Goal: Information Seeking & Learning: Learn about a topic

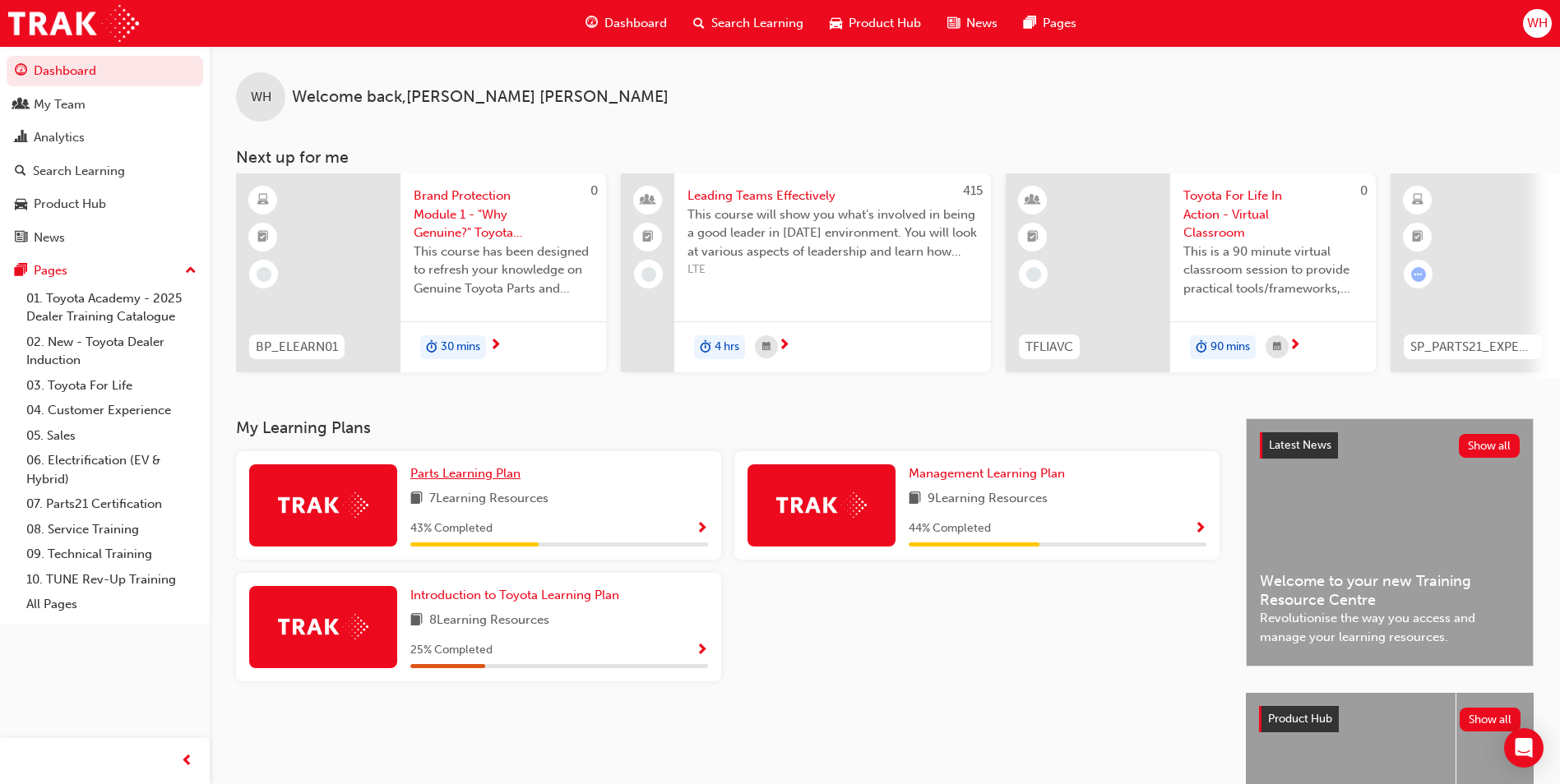
click at [462, 481] on span "Parts Learning Plan" at bounding box center [465, 474] width 110 height 15
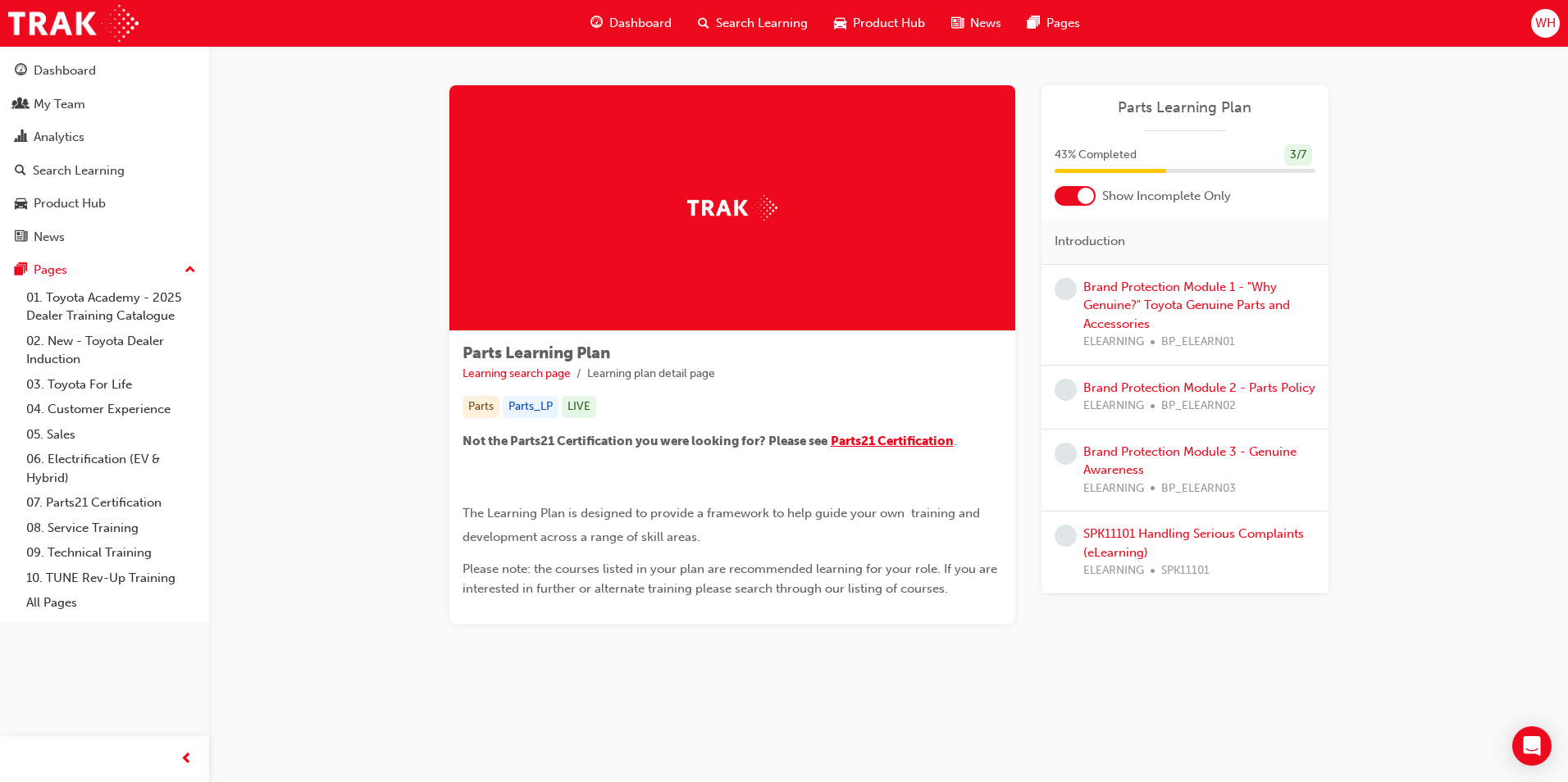
click at [925, 439] on span "Parts21 Certification" at bounding box center [892, 441] width 123 height 15
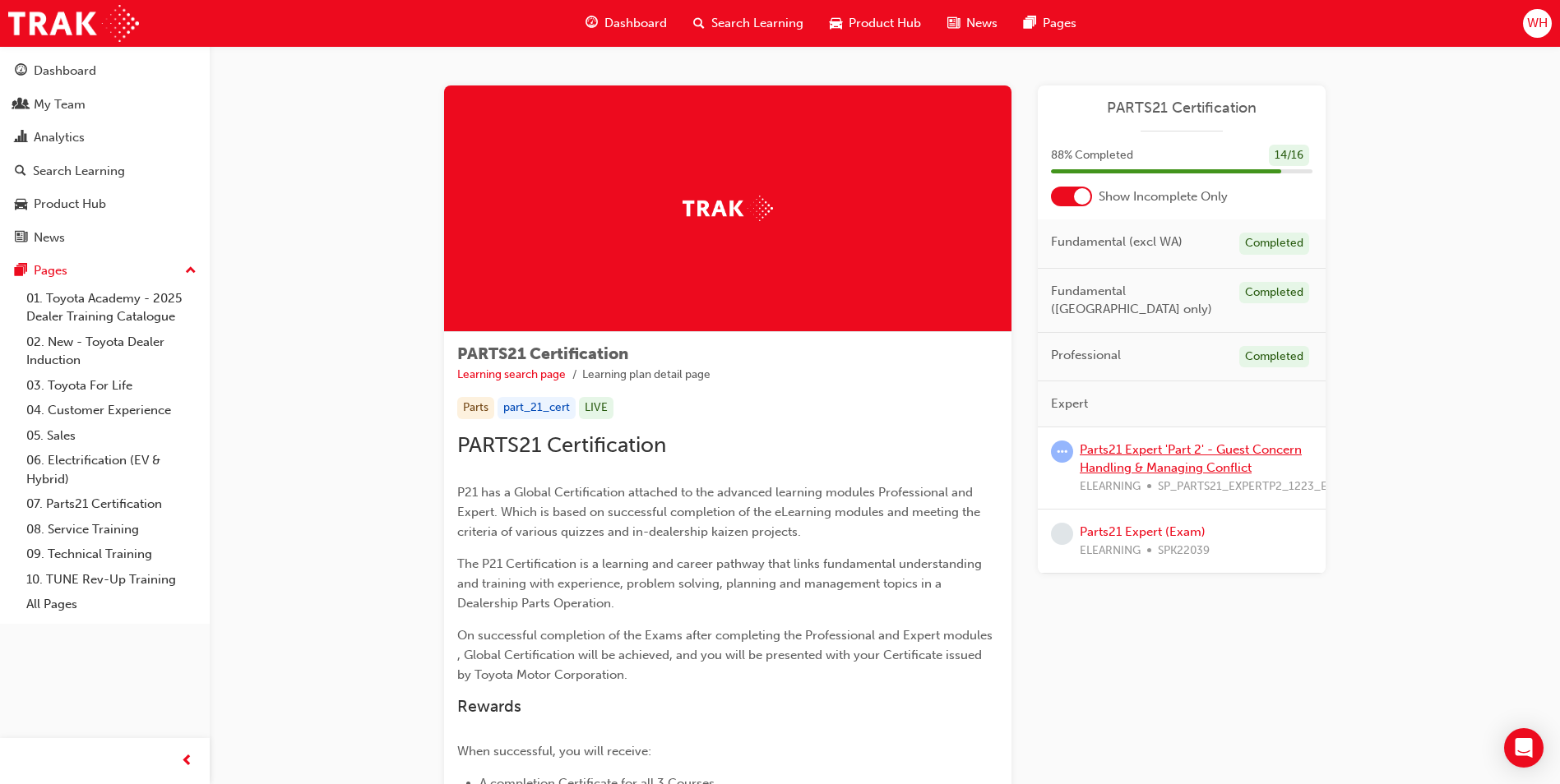
click at [1148, 442] on link "Parts21 Expert 'Part 2' - Guest Concern Handling & Managing Conflict" at bounding box center [1190, 459] width 222 height 34
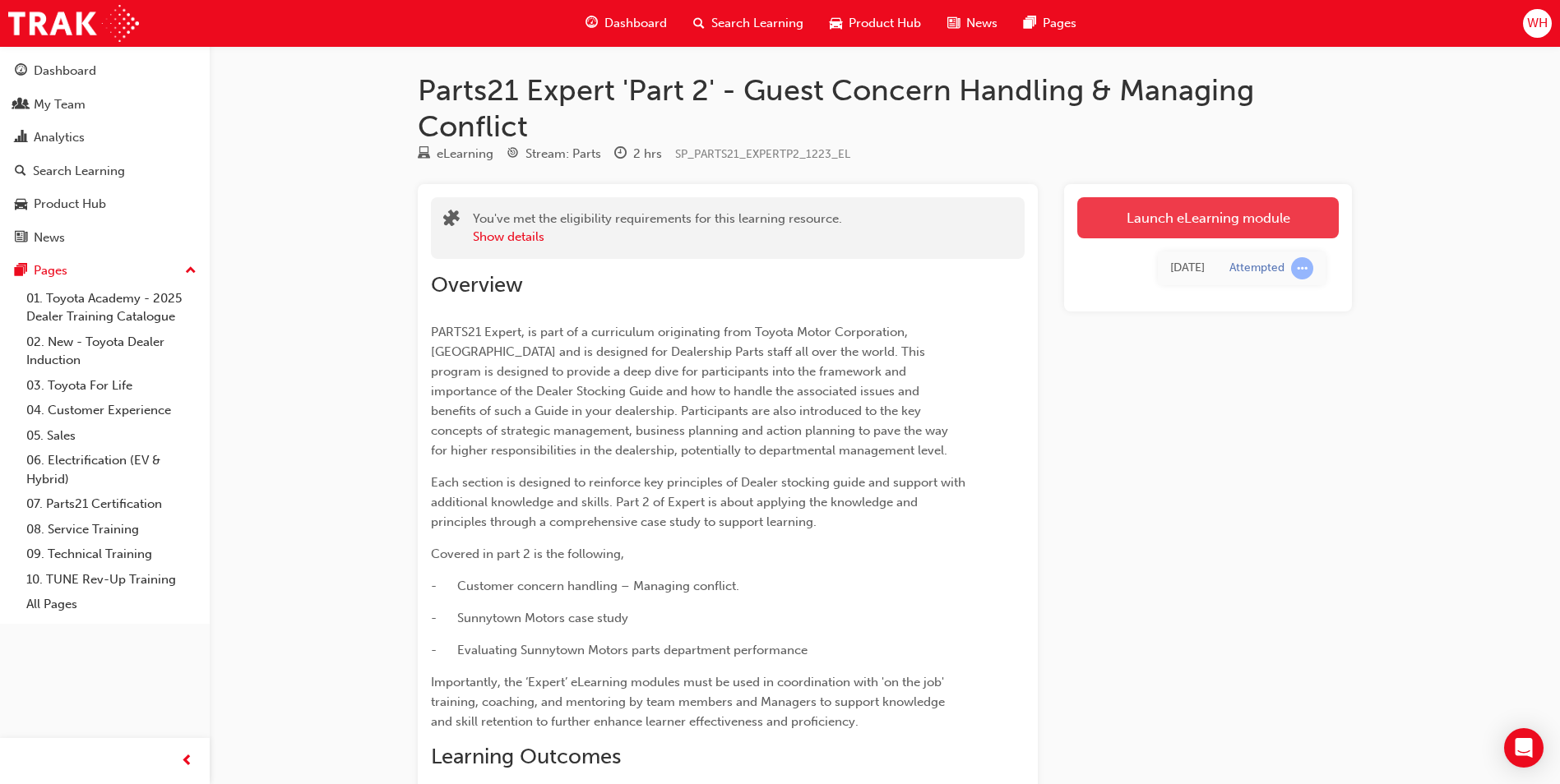
click at [1207, 212] on link "Launch eLearning module" at bounding box center [1208, 218] width 262 height 41
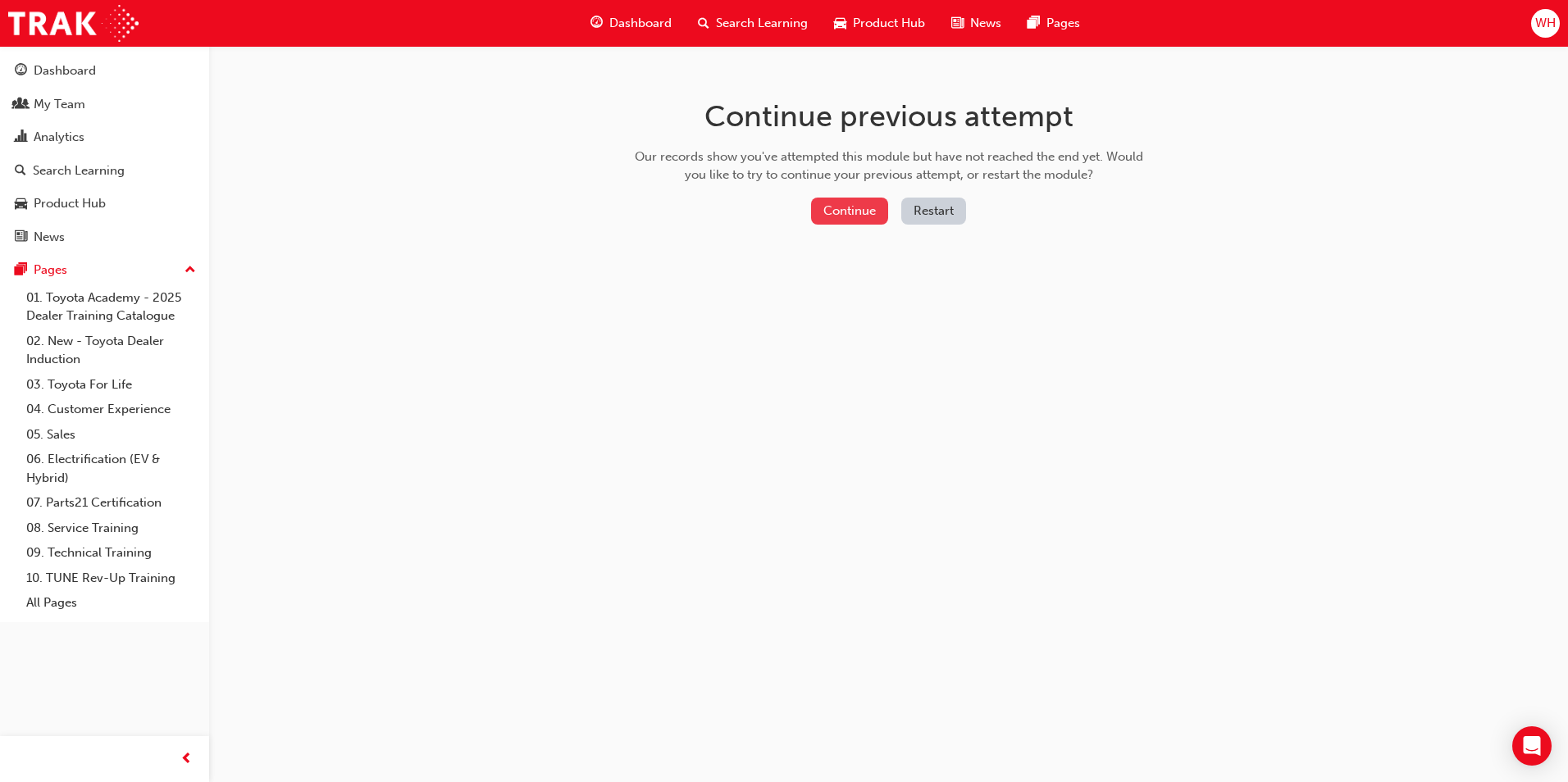
click at [844, 209] on button "Continue" at bounding box center [850, 211] width 77 height 27
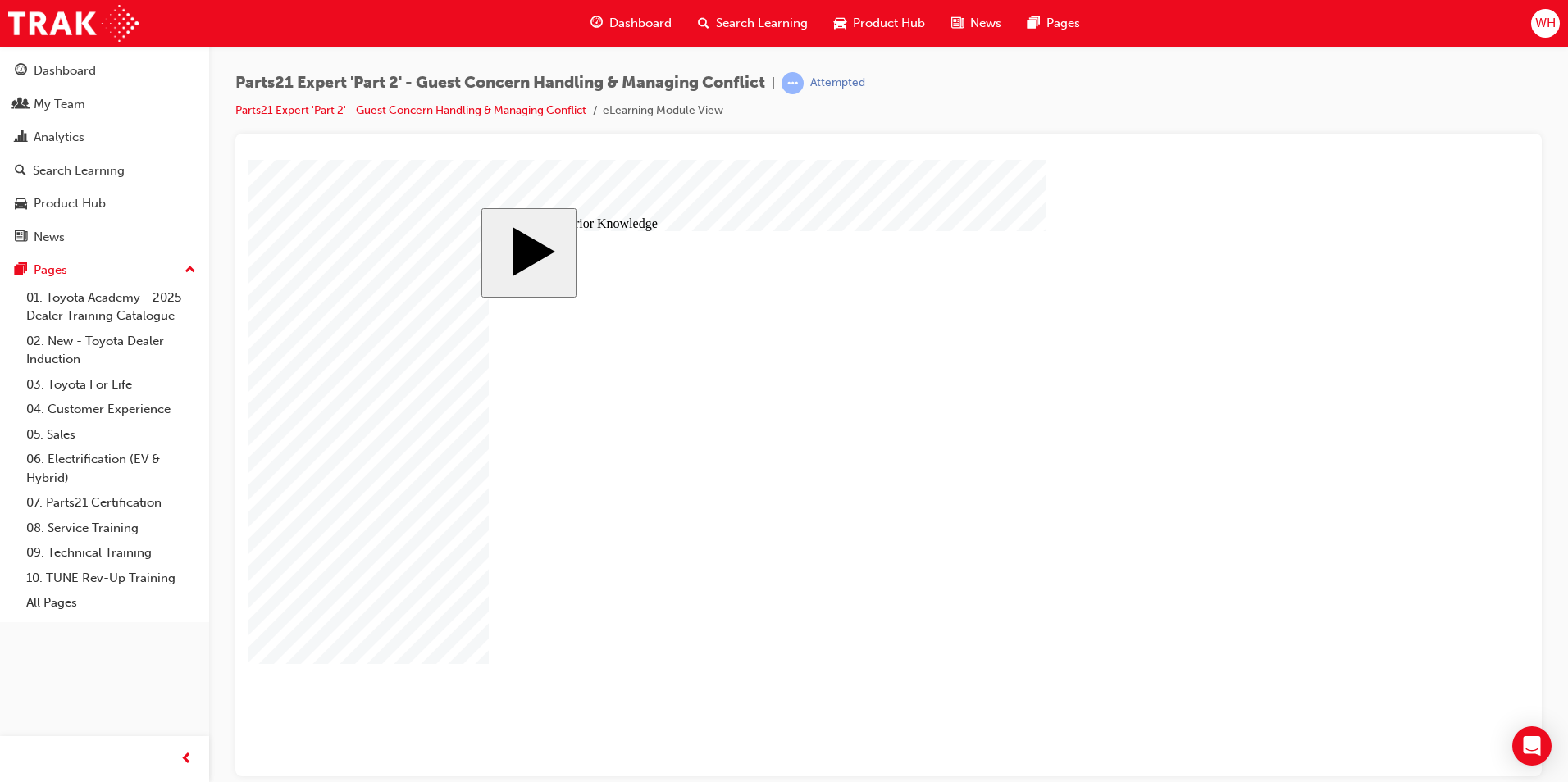
drag, startPoint x: 1107, startPoint y: 467, endPoint x: 1080, endPoint y: 468, distance: 27.0
